Goal: Transaction & Acquisition: Purchase product/service

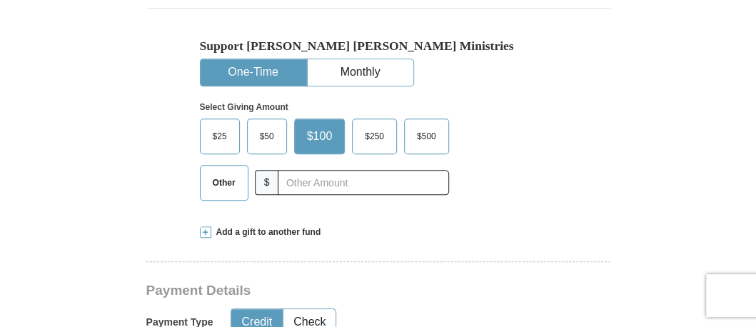
scroll to position [428, 0]
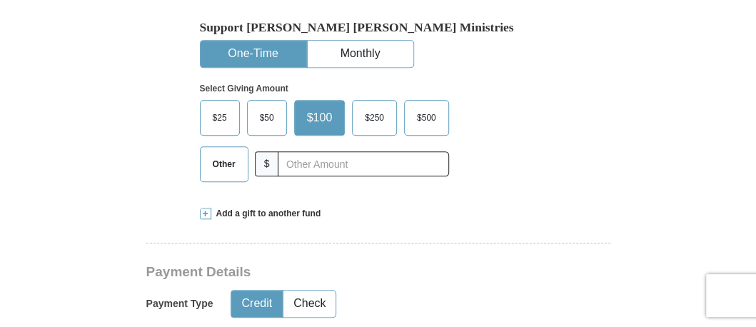
click at [255, 116] on span "$50" at bounding box center [267, 117] width 29 height 21
click at [0, 0] on input "$50" at bounding box center [0, 0] width 0 height 0
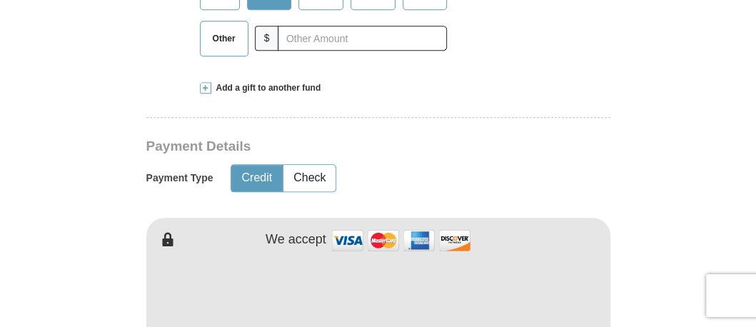
scroll to position [571, 0]
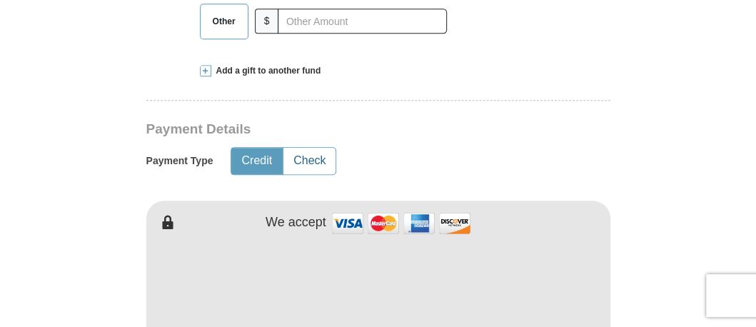
click at [310, 161] on button "Check" at bounding box center [309, 161] width 52 height 26
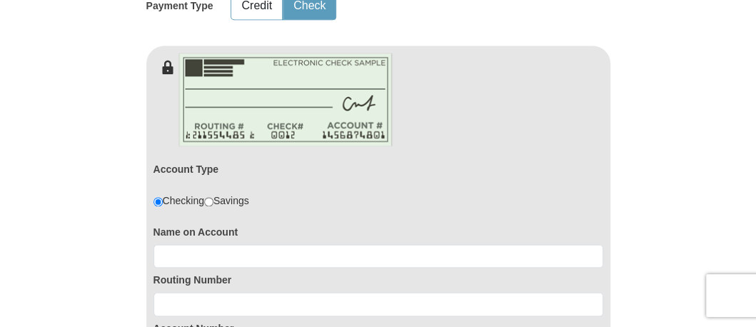
scroll to position [761, 0]
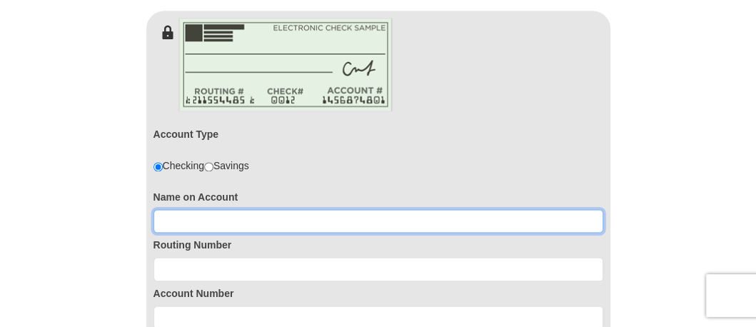
click at [177, 211] on input at bounding box center [378, 221] width 450 height 24
type input "[PERSON_NAME]"
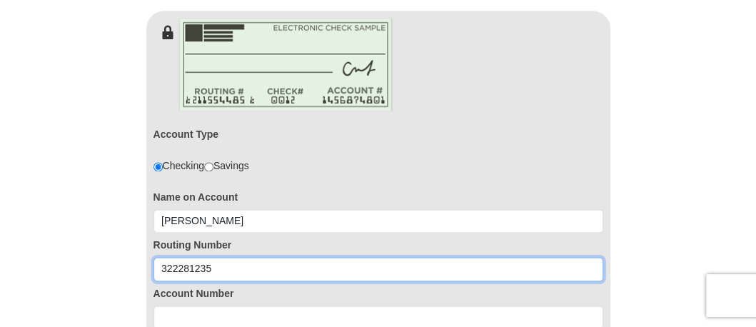
type input "322281235"
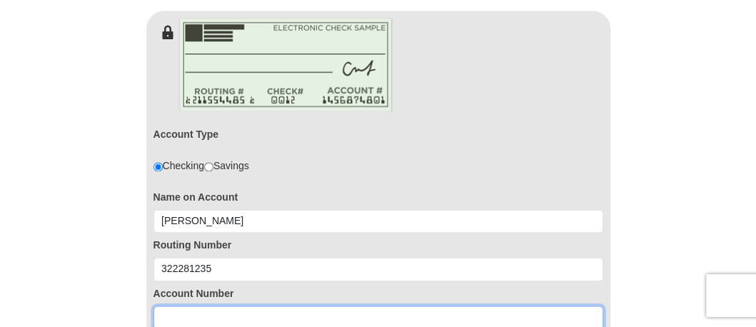
click at [191, 313] on input at bounding box center [378, 318] width 450 height 24
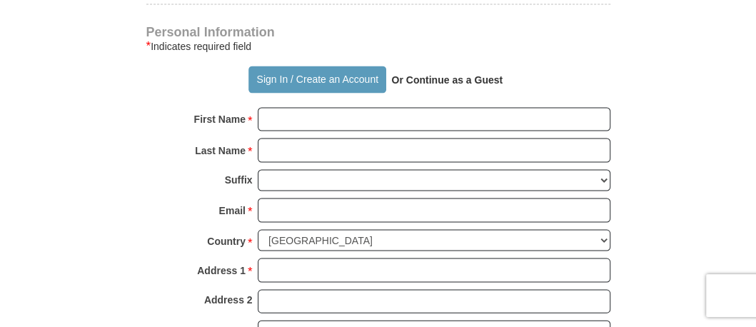
scroll to position [1142, 0]
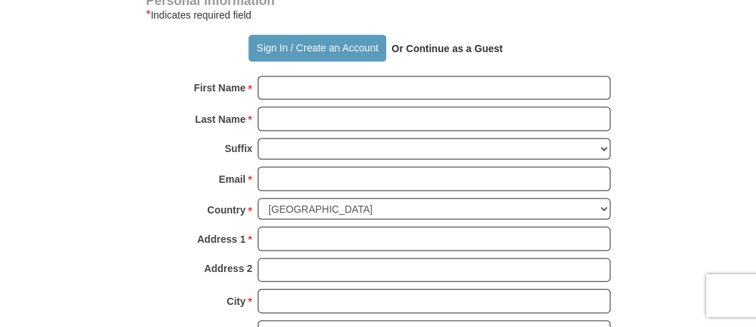
type input "1800002711408"
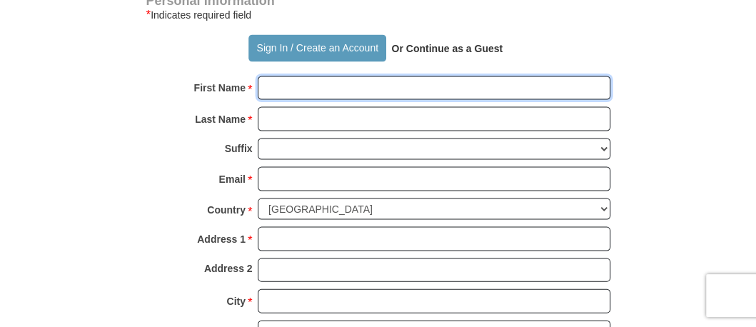
click at [291, 81] on input "First Name *" at bounding box center [434, 88] width 353 height 24
type input "[PERSON_NAME]"
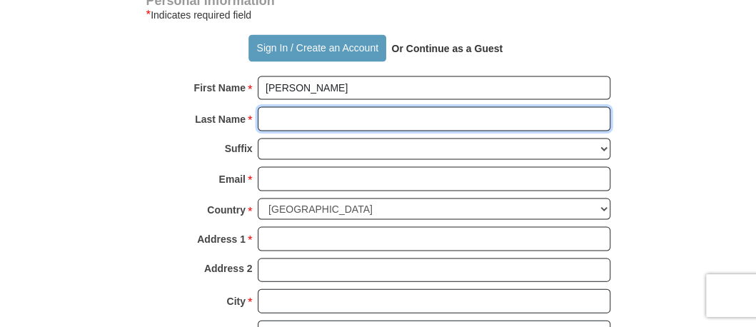
type input "[PERSON_NAME]"
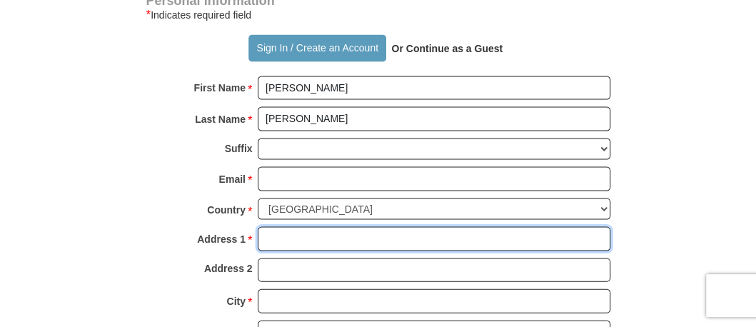
type input "[STREET_ADDRESS][PERSON_NAME]"
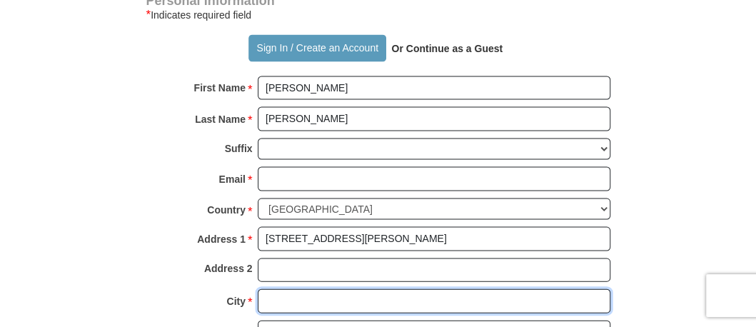
type input "Menifee"
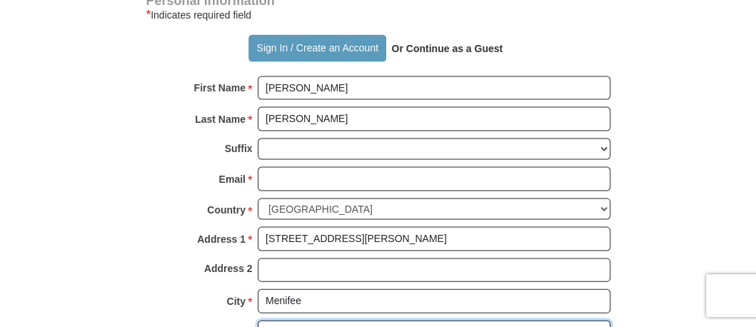
select select "CA"
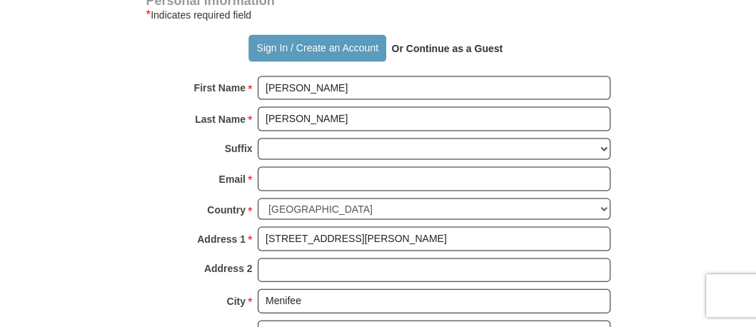
type input "92586"
type input "9519662675"
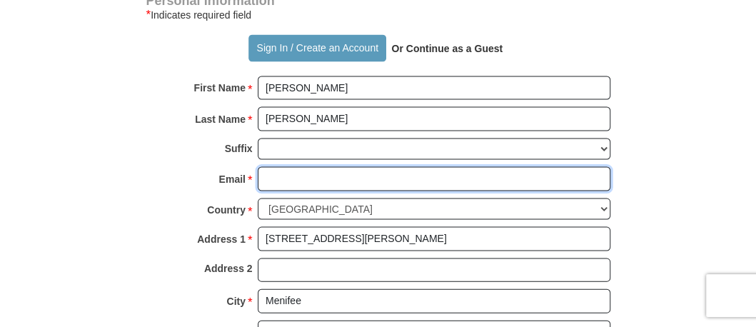
click at [301, 175] on input "Email *" at bounding box center [434, 179] width 353 height 24
type input "[EMAIL_ADDRESS][DOMAIN_NAME]"
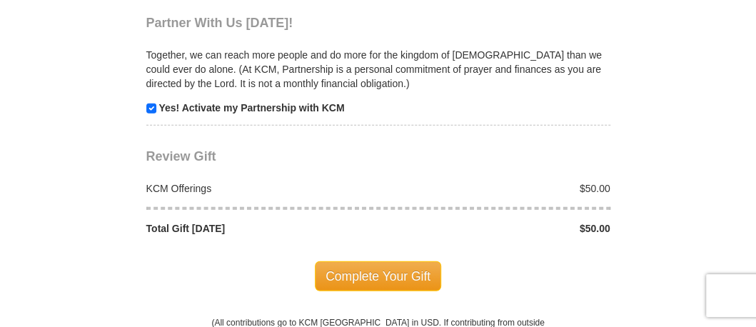
scroll to position [1571, 0]
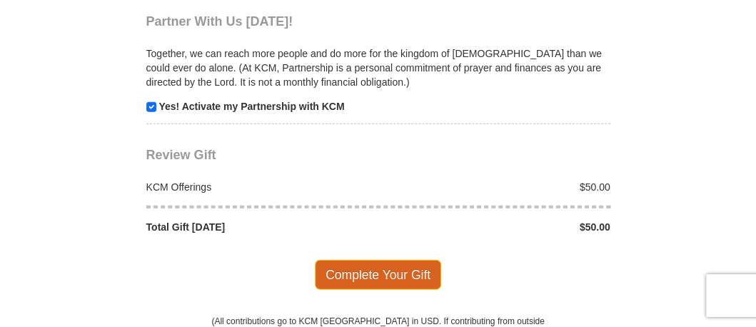
click at [363, 266] on span "Complete Your Gift" at bounding box center [378, 275] width 126 height 30
